Goal: Transaction & Acquisition: Obtain resource

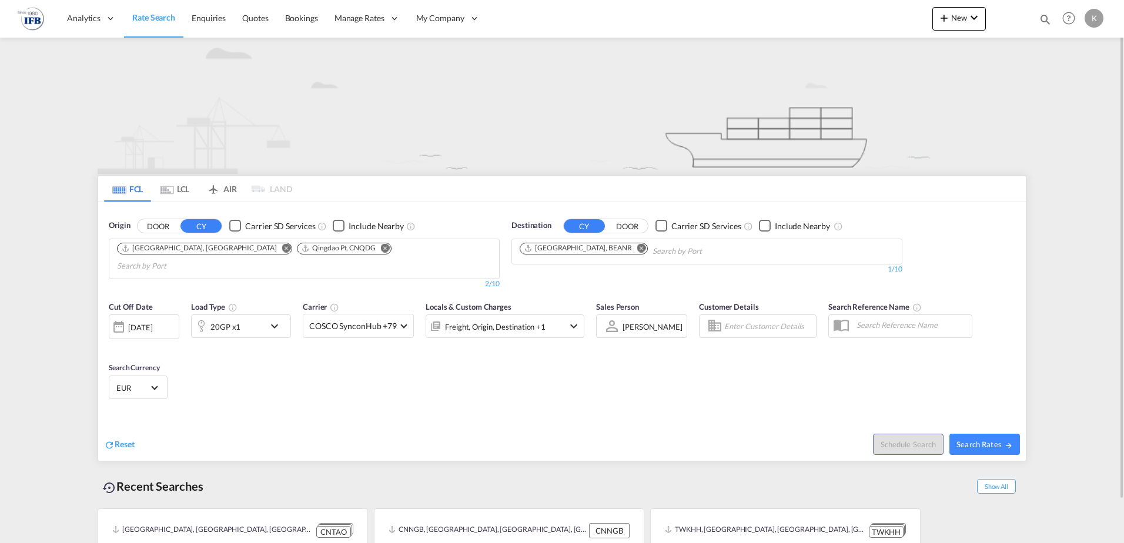
click at [282, 249] on md-icon "Remove" at bounding box center [286, 247] width 9 height 9
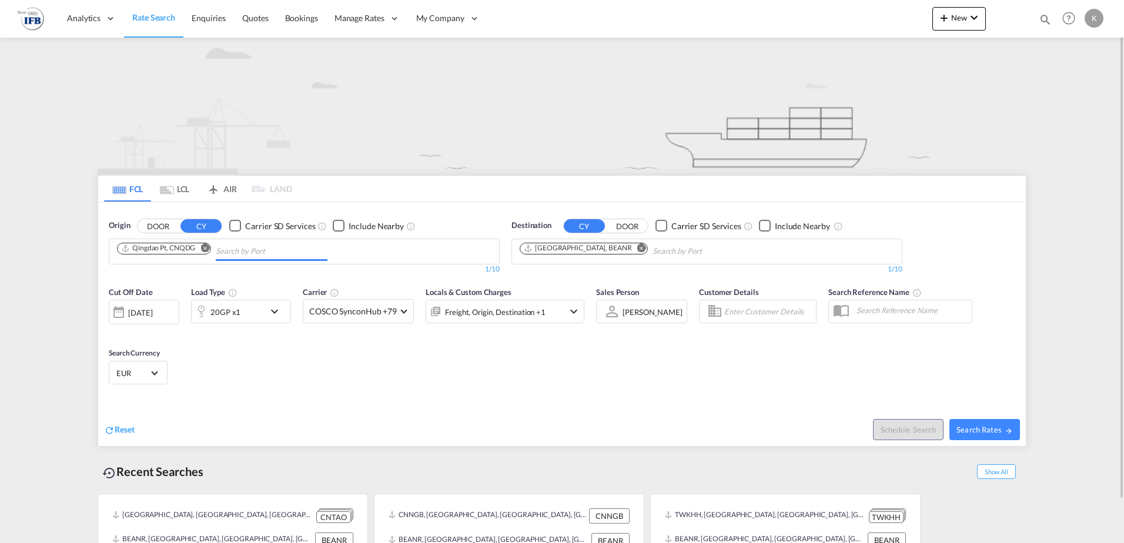
click at [207, 248] on md-icon "Remove" at bounding box center [204, 247] width 9 height 9
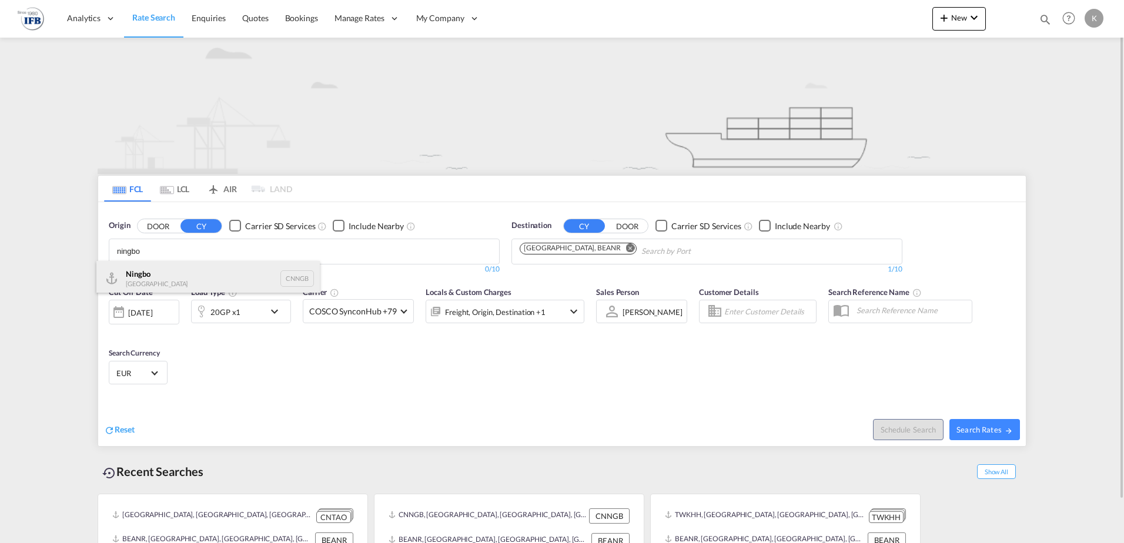
type input "ningbo"
click at [176, 274] on div "Ningbo China CNNGB" at bounding box center [207, 278] width 223 height 35
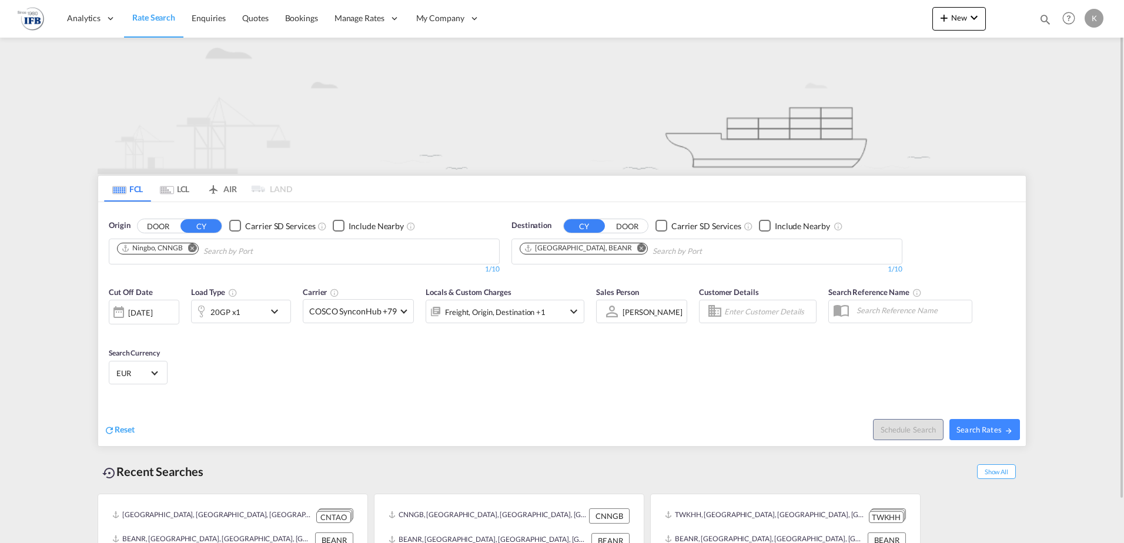
click at [152, 309] on div "[DATE]" at bounding box center [140, 312] width 24 height 11
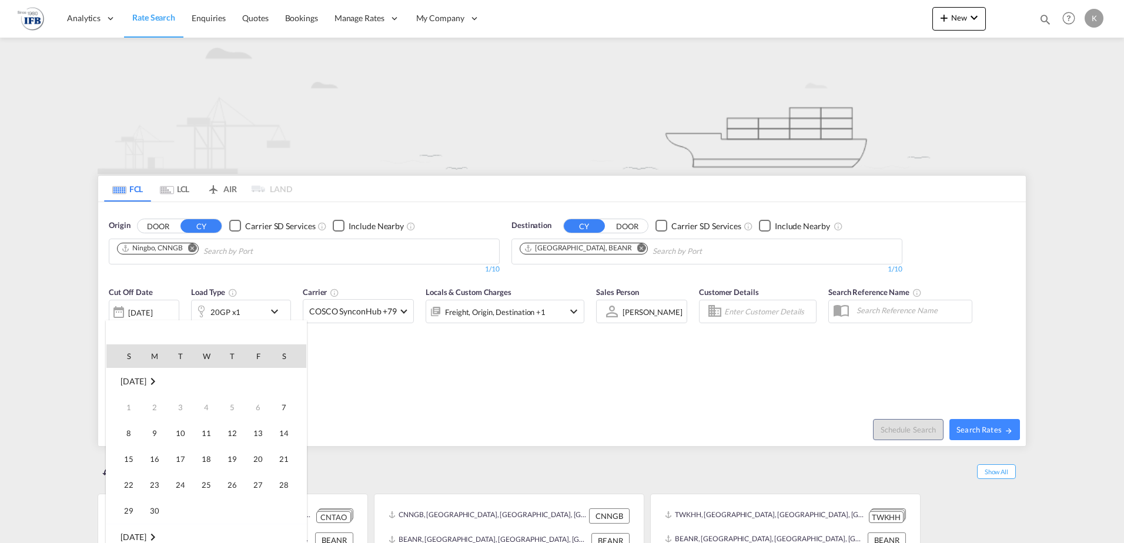
scroll to position [467, 0]
click at [207, 430] on span "10" at bounding box center [207, 433] width 24 height 24
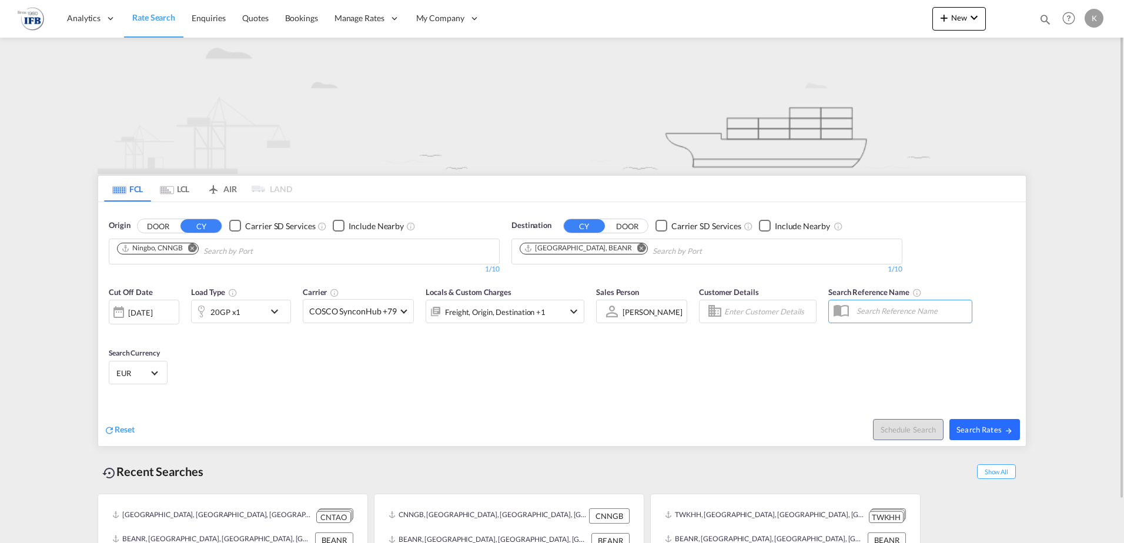
click at [971, 440] on button "Search Rates" at bounding box center [984, 429] width 71 height 21
type input "CNNGB to BEANR / [DATE]"
